Goal: Task Accomplishment & Management: Use online tool/utility

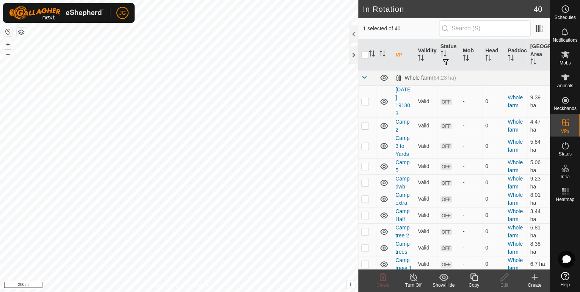
click at [475, 277] on icon at bounding box center [473, 276] width 9 height 9
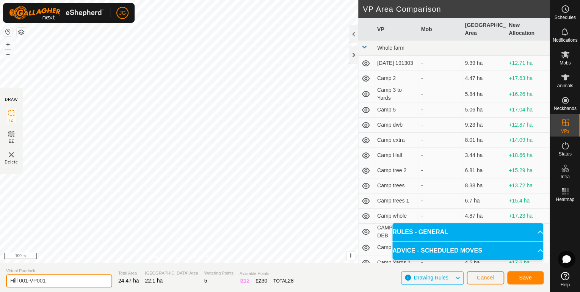
drag, startPoint x: 52, startPoint y: 281, endPoint x: 9, endPoint y: 283, distance: 43.2
click at [9, 283] on input "Hill 001-VP001" at bounding box center [59, 280] width 106 height 13
type input "Transfer 1"
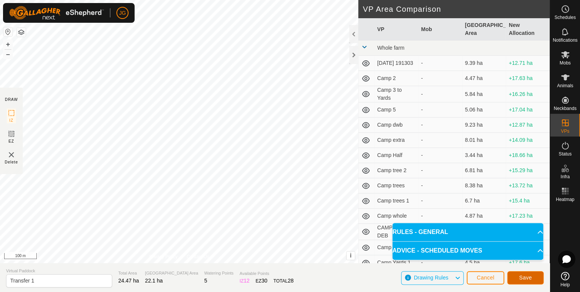
click at [525, 277] on span "Save" at bounding box center [525, 277] width 13 height 6
